Goal: Find specific page/section: Find specific page/section

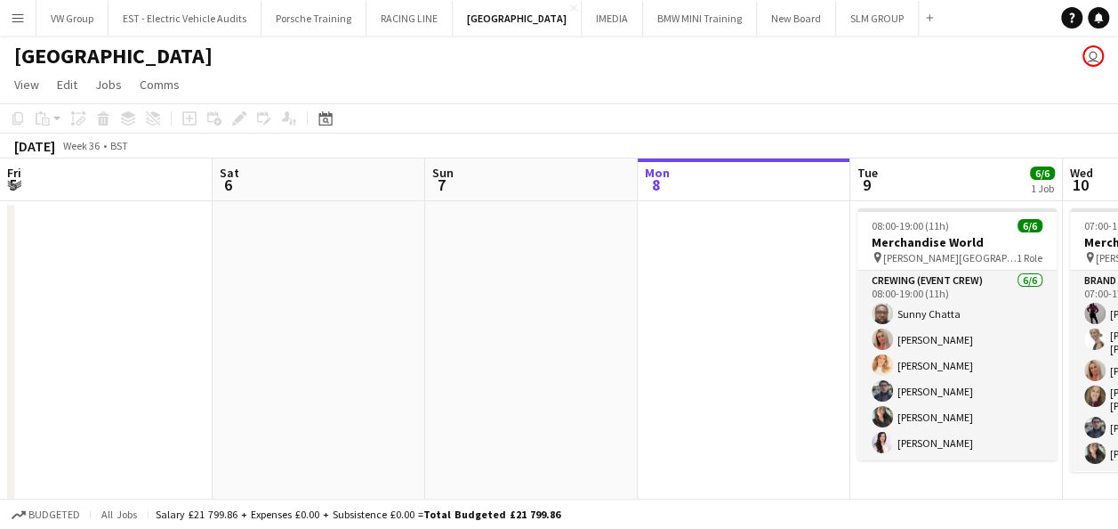
scroll to position [0, 425]
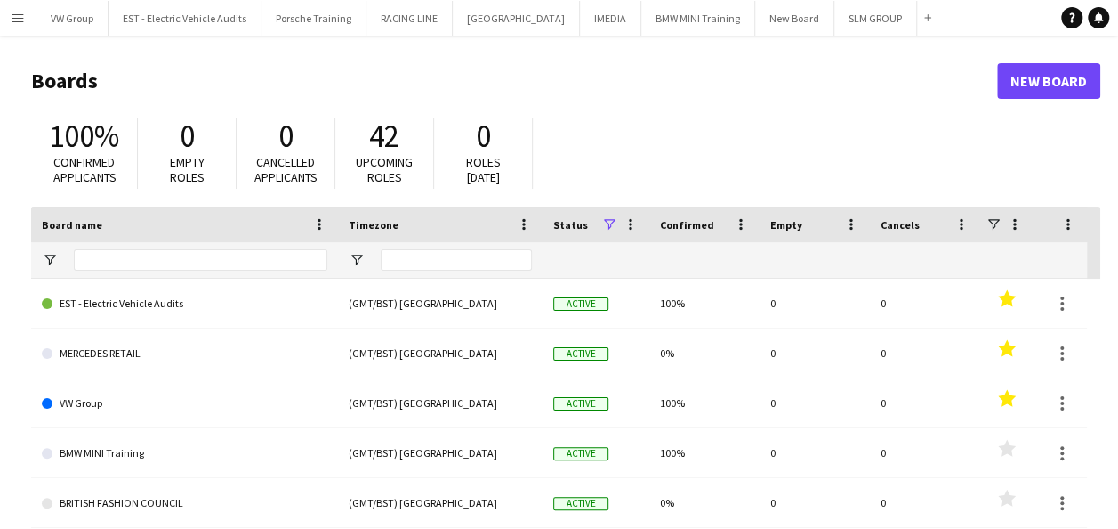
click at [12, 16] on app-icon "Menu" at bounding box center [18, 18] width 14 height 14
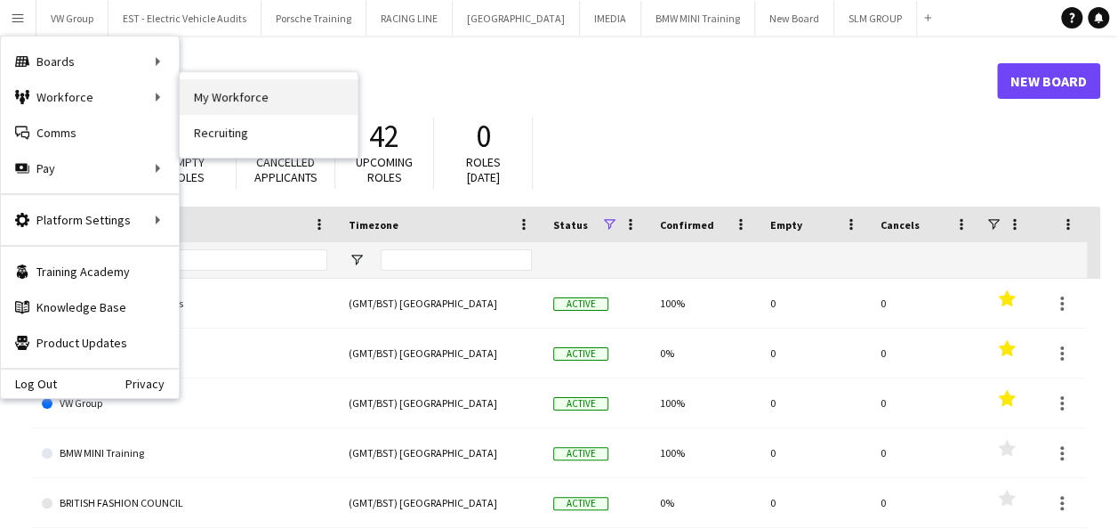
click at [246, 96] on link "My Workforce" at bounding box center [269, 97] width 178 height 36
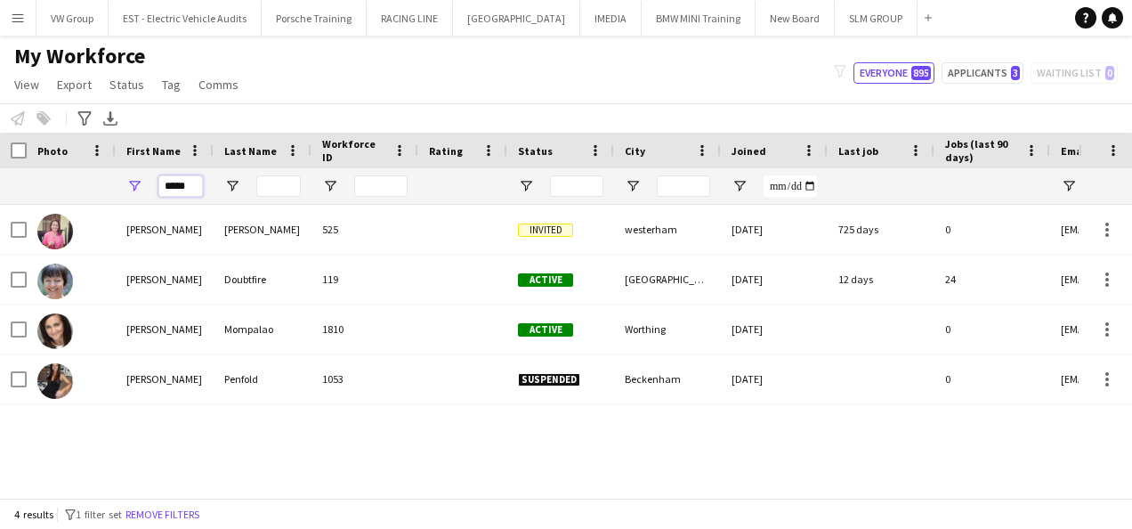
click at [190, 187] on input "*****" at bounding box center [180, 185] width 44 height 21
type input "*"
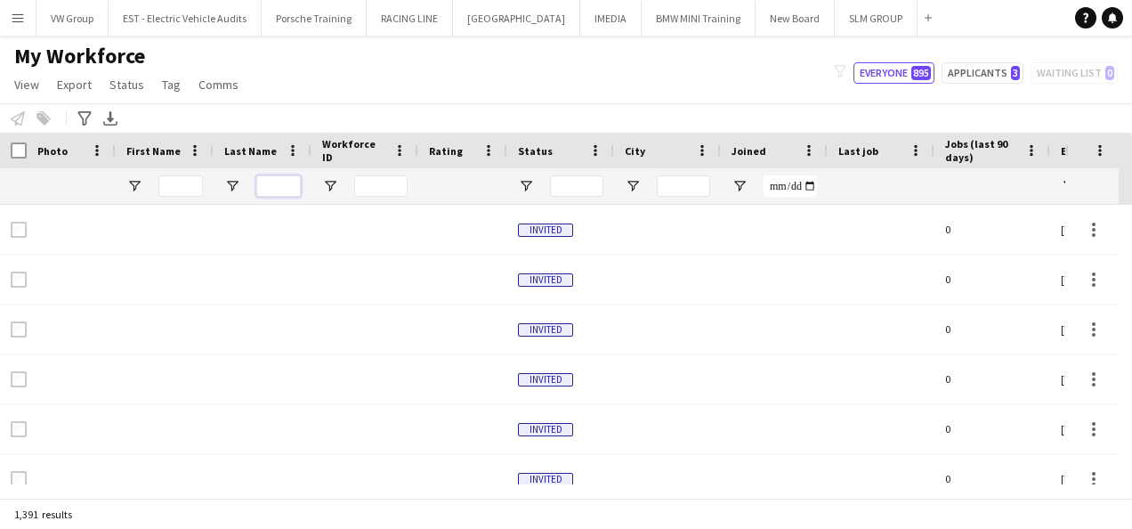
click at [273, 177] on input "Last Name Filter Input" at bounding box center [278, 185] width 44 height 21
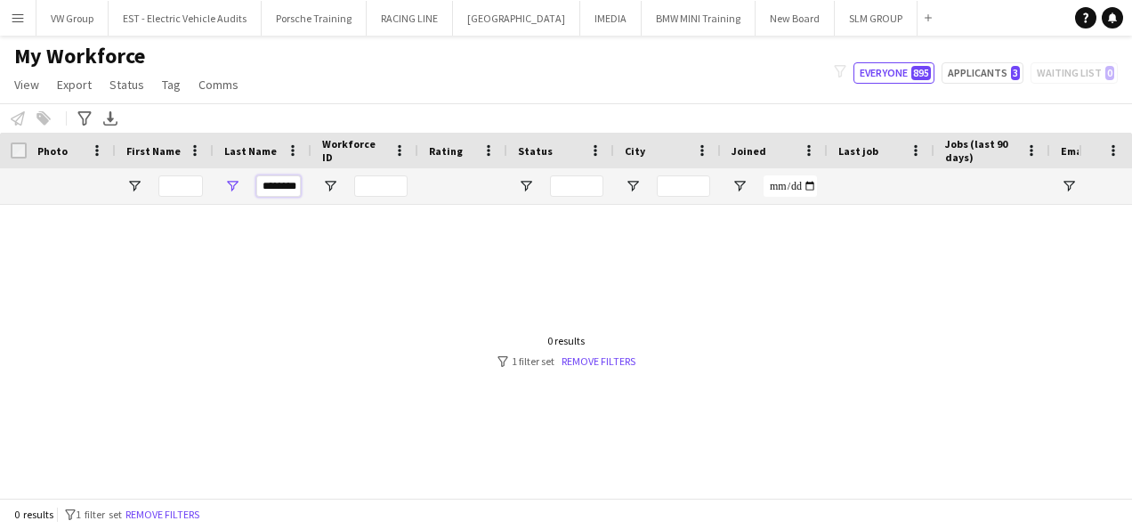
scroll to position [0, 2]
type input "********"
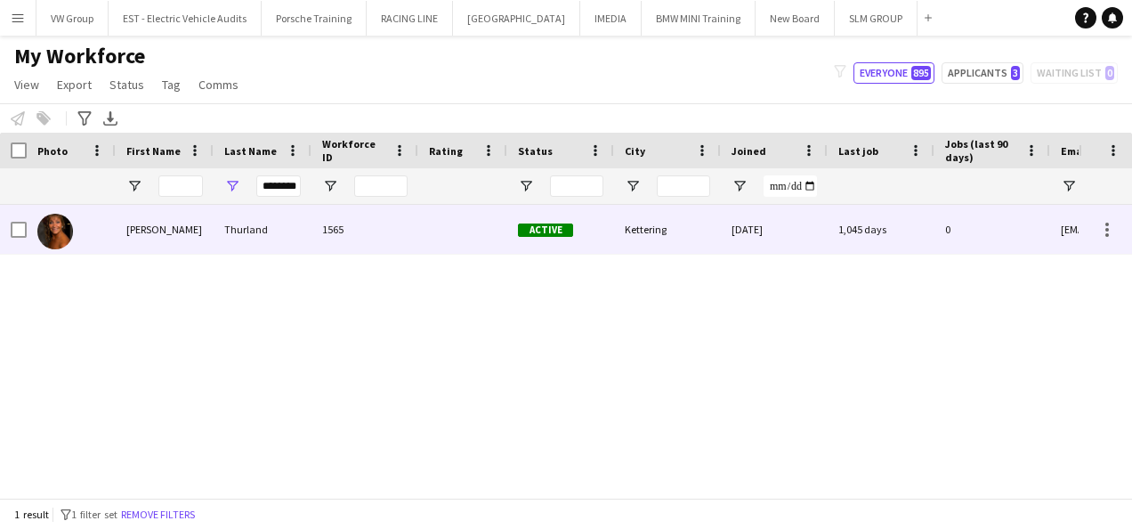
scroll to position [0, 0]
click at [242, 231] on div "Thurland" at bounding box center [263, 229] width 98 height 49
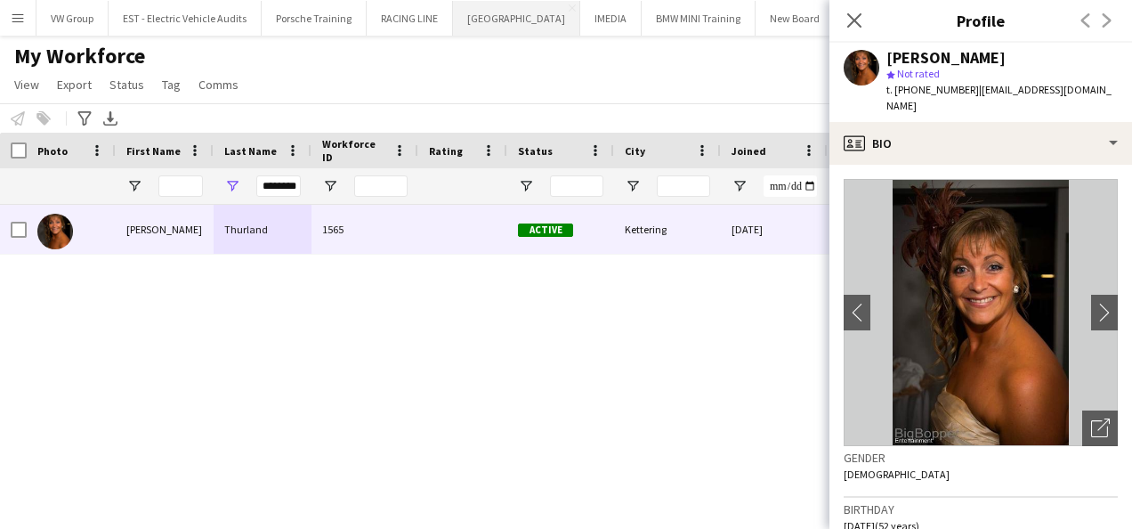
click at [502, 9] on button "SOURCING CITY Close" at bounding box center [516, 18] width 127 height 35
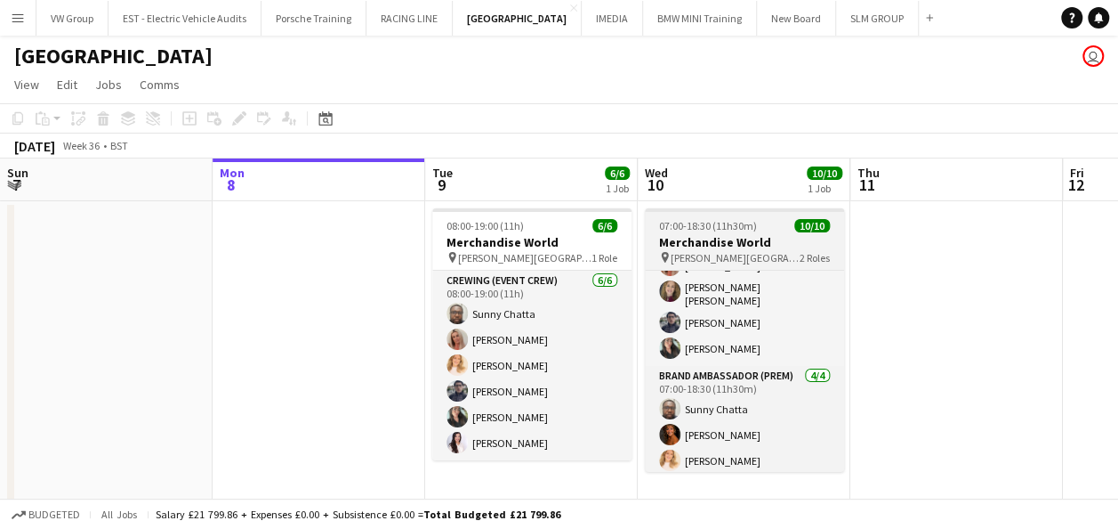
scroll to position [125, 0]
